Goal: Complete application form

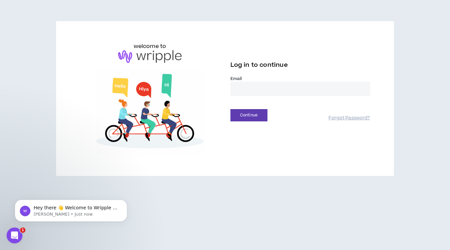
click at [252, 87] on input "email" at bounding box center [300, 89] width 140 height 14
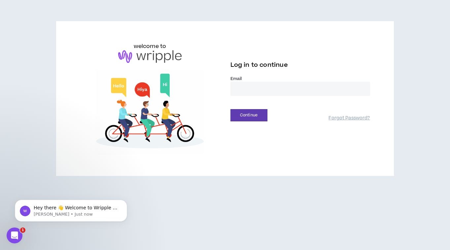
type input "**********"
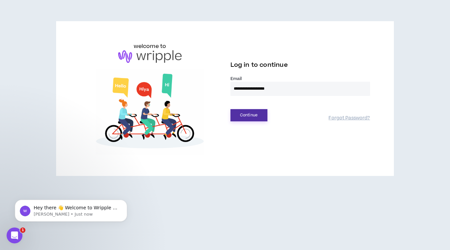
click at [260, 118] on button "Continue" at bounding box center [248, 115] width 37 height 12
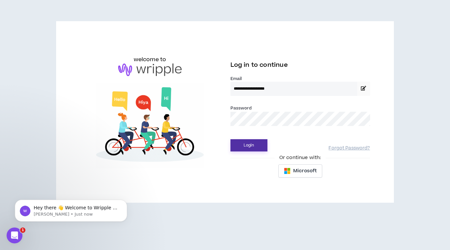
click at [230, 139] on button "Login" at bounding box center [248, 145] width 37 height 12
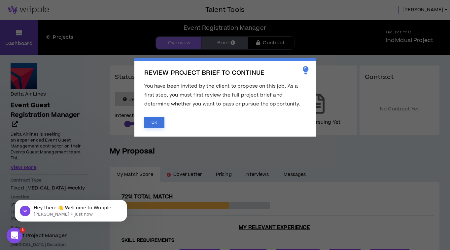
click at [152, 122] on button "OK" at bounding box center [154, 123] width 20 height 12
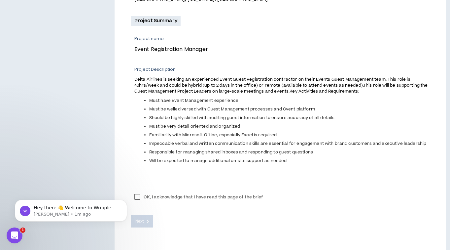
scroll to position [242, 0]
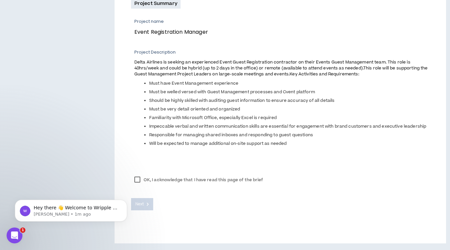
click at [139, 179] on label "OK, I acknowledge that I have read this page of the brief" at bounding box center [198, 180] width 135 height 10
click at [139, 204] on span "Next" at bounding box center [139, 204] width 9 height 6
click at [177, 178] on label "OK, I acknowledge that I have read this page of the brief" at bounding box center [198, 180] width 135 height 10
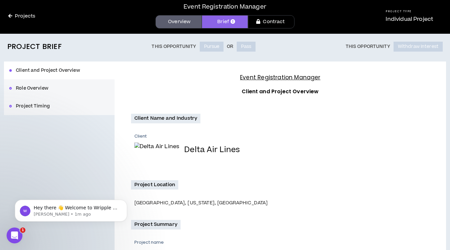
scroll to position [0, 0]
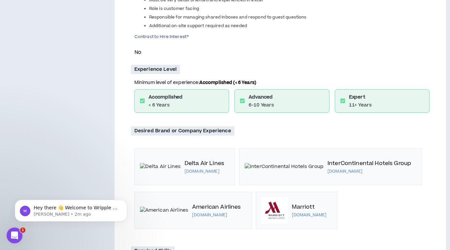
scroll to position [242, 0]
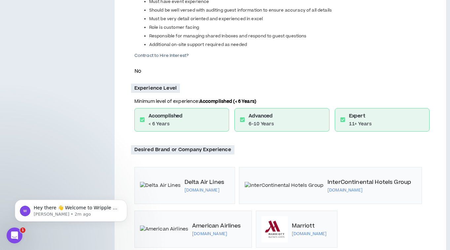
click at [138, 71] on p "No" at bounding box center [281, 71] width 295 height 9
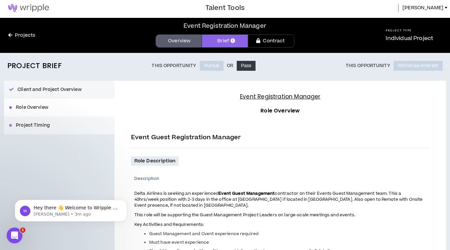
scroll to position [0, 0]
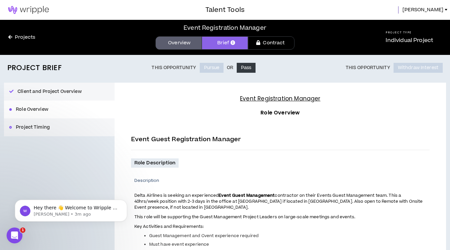
click at [437, 15] on div "Talent Tools [PERSON_NAME]" at bounding box center [225, 10] width 450 height 20
click at [437, 8] on span "[PERSON_NAME]" at bounding box center [423, 9] width 41 height 7
click at [30, 12] on img at bounding box center [28, 10] width 57 height 8
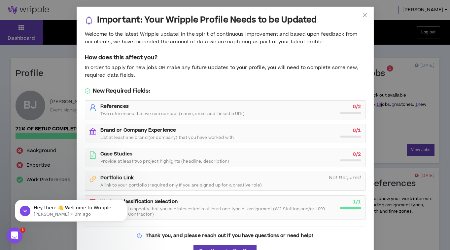
scroll to position [16, 0]
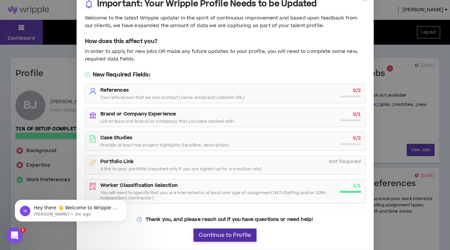
click at [218, 230] on button "Continue to Profile" at bounding box center [224, 234] width 63 height 13
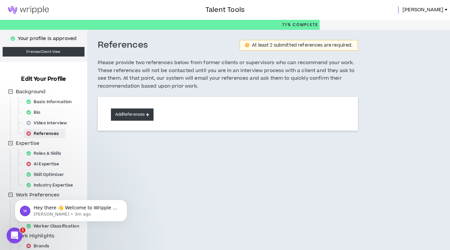
click at [123, 114] on button "Add References" at bounding box center [132, 114] width 43 height 12
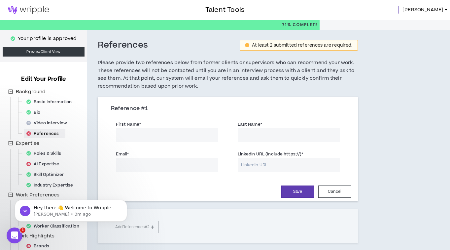
click at [124, 137] on input "First Name *" at bounding box center [167, 135] width 102 height 14
type input "Tasia"
click at [256, 137] on input "Last Name *" at bounding box center [289, 135] width 102 height 14
type input "Limonius"
click at [178, 165] on input "Email *" at bounding box center [167, 165] width 102 height 14
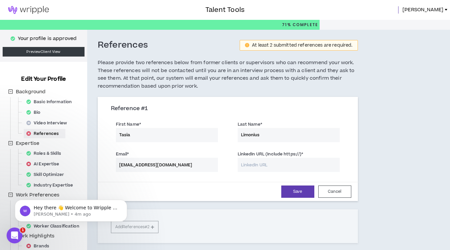
type input "[EMAIL_ADDRESS][DOMAIN_NAME]"
click at [251, 159] on input "LinkedIn URL (Include https://) *" at bounding box center [289, 165] width 102 height 14
paste input "[URL][DOMAIN_NAME][PERSON_NAME]"
type input "[URL][DOMAIN_NAME][PERSON_NAME]"
click at [309, 191] on button "Save" at bounding box center [297, 191] width 33 height 12
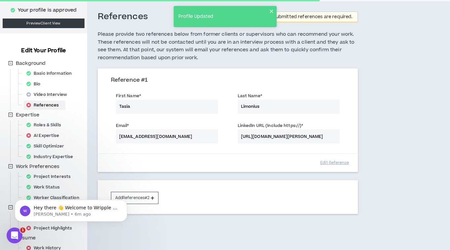
scroll to position [36, 0]
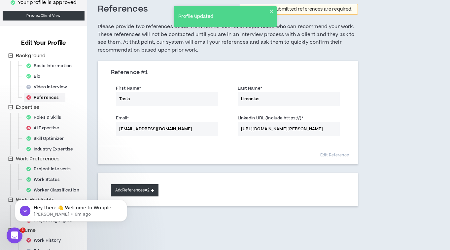
click at [154, 189] on icon at bounding box center [152, 190] width 3 height 4
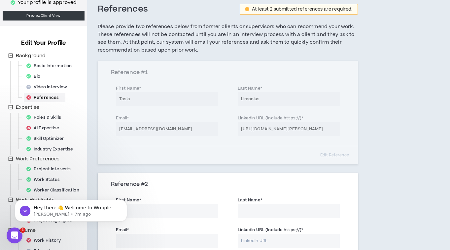
scroll to position [42, 0]
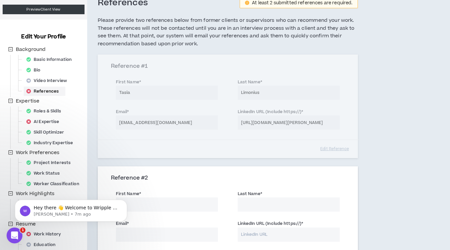
click at [138, 205] on input "First Name *" at bounding box center [167, 204] width 102 height 14
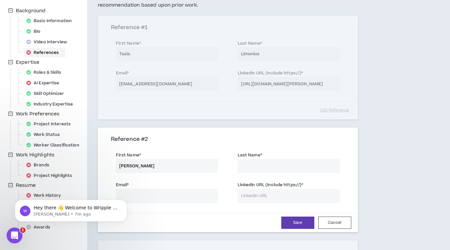
scroll to position [94, 0]
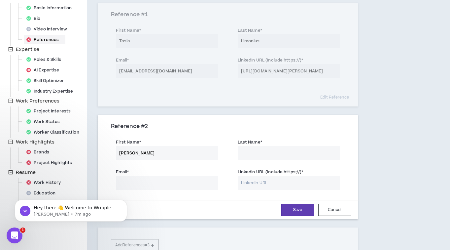
type input "[PERSON_NAME]"
click at [265, 146] on input "Last Name *" at bounding box center [289, 153] width 102 height 14
type input "[PERSON_NAME]"
click at [277, 180] on input "LinkedIn URL (Include https://) *" at bounding box center [289, 183] width 102 height 14
paste input "[URL][DOMAIN_NAME][PERSON_NAME]"
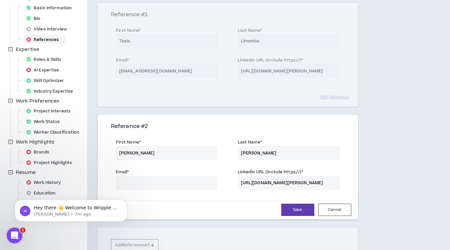
scroll to position [0, 21]
type input "[URL][DOMAIN_NAME][PERSON_NAME]"
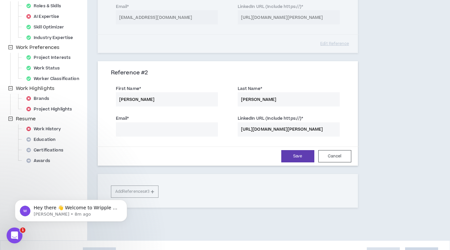
scroll to position [150, 0]
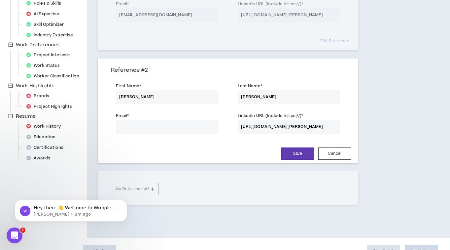
click at [149, 189] on div "Reference # 1 First Name * [PERSON_NAME] Last Name * [PERSON_NAME] Email * [EMA…" at bounding box center [228, 76] width 260 height 258
click at [153, 122] on input "Email *" at bounding box center [167, 127] width 102 height 14
click at [189, 129] on input "Email *" at bounding box center [167, 127] width 102 height 14
paste input "[EMAIL_ADDRESS][DOMAIN_NAME]"
type input "[EMAIL_ADDRESS][DOMAIN_NAME]"
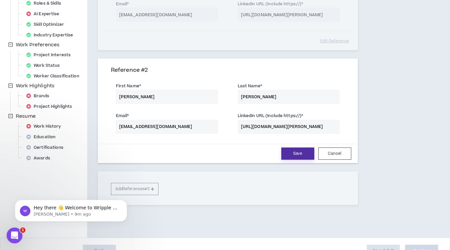
click at [303, 154] on button "Save" at bounding box center [297, 153] width 33 height 12
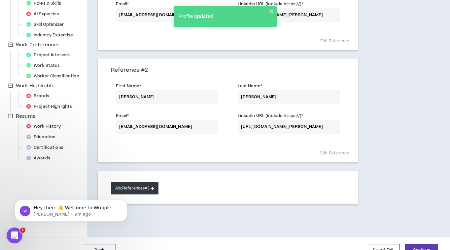
click at [142, 188] on button "Add References #3" at bounding box center [135, 188] width 48 height 12
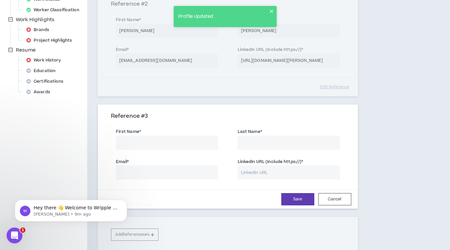
click at [136, 136] on label "First Name *" at bounding box center [128, 131] width 25 height 11
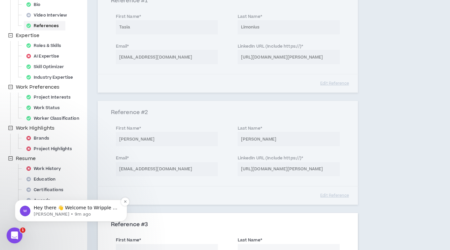
scroll to position [140, 0]
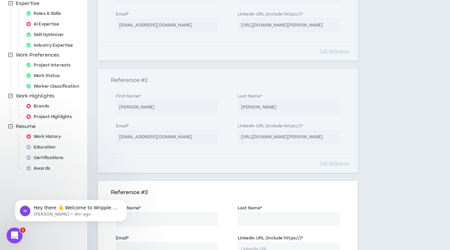
click at [144, 214] on input "First Name *" at bounding box center [167, 219] width 102 height 14
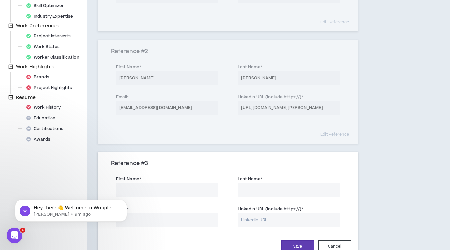
scroll to position [177, 0]
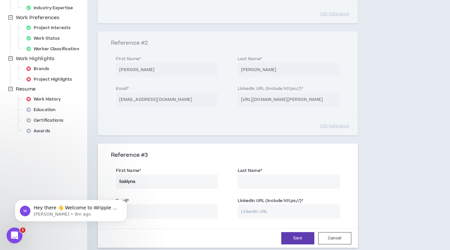
type input "Sakiyna"
click at [248, 179] on input "Last Name *" at bounding box center [289, 181] width 102 height 14
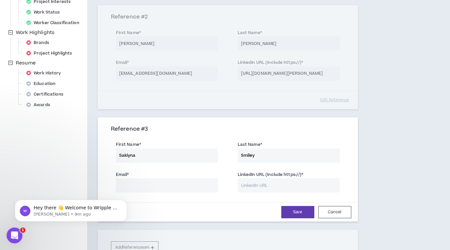
scroll to position [221, 0]
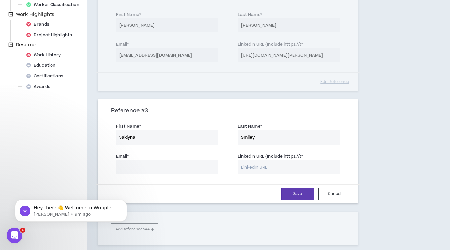
type input "Smiley"
click at [161, 168] on input "Email *" at bounding box center [167, 167] width 102 height 14
click at [260, 164] on input "LinkedIn URL (Include https://) *" at bounding box center [289, 167] width 102 height 14
paste input "[URL][DOMAIN_NAME]"
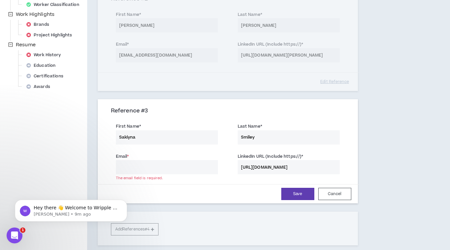
type input "[URL][DOMAIN_NAME]"
click at [172, 169] on input "Email *" at bounding box center [167, 167] width 102 height 14
type input "[PERSON_NAME][EMAIL_ADDRESS][DOMAIN_NAME]"
click at [300, 196] on button "Save" at bounding box center [297, 194] width 33 height 12
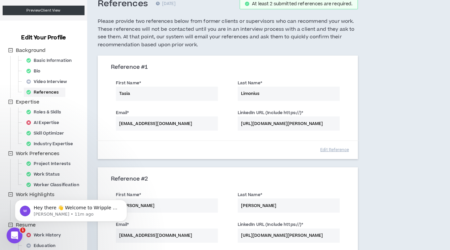
scroll to position [44, 0]
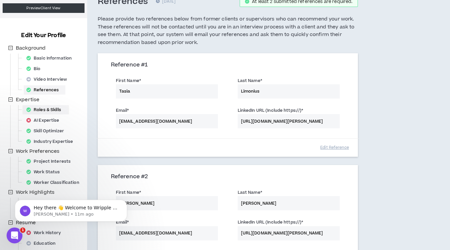
click at [40, 112] on div "Roles & Skills" at bounding box center [46, 109] width 44 height 9
select select "**"
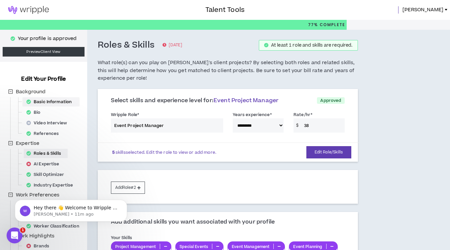
click at [40, 102] on div "Basic Information" at bounding box center [51, 101] width 54 height 9
select select "*"
select select "US"
select select "*******"
select select "*"
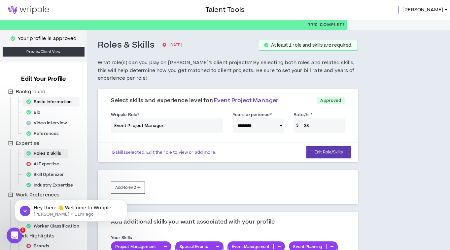
select select "**********"
select select "*****"
select select "**********"
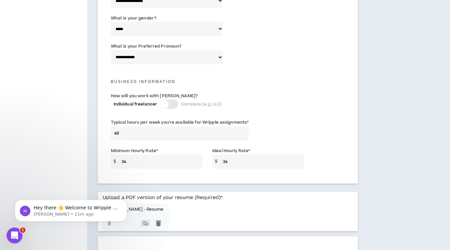
scroll to position [408, 0]
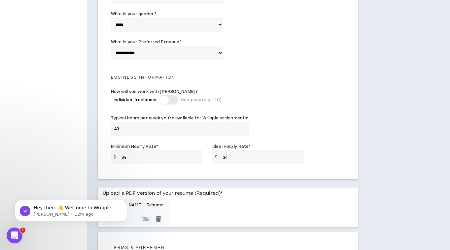
drag, startPoint x: 136, startPoint y: 157, endPoint x: 113, endPoint y: 156, distance: 22.8
click at [115, 156] on div "$ 34" at bounding box center [156, 157] width 91 height 14
type input "39"
drag, startPoint x: 246, startPoint y: 153, endPoint x: 235, endPoint y: 155, distance: 11.4
click at [235, 155] on input "34" at bounding box center [262, 157] width 84 height 14
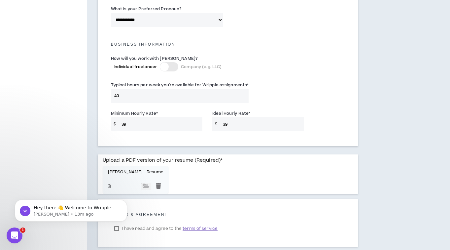
scroll to position [443, 0]
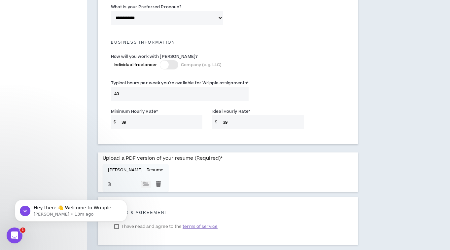
type input "3"
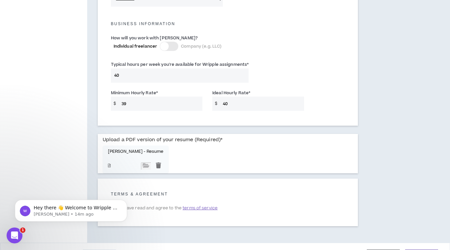
scroll to position [462, 0]
type input "40"
